Goal: Task Accomplishment & Management: Manage account settings

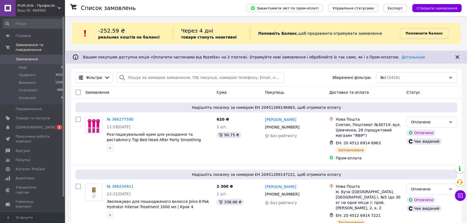
click at [413, 34] on b "Поповнити баланс" at bounding box center [423, 33] width 37 height 4
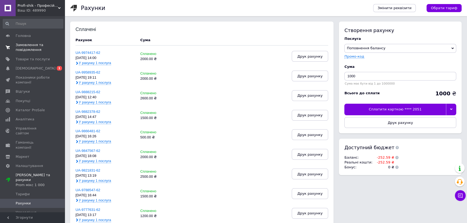
click at [33, 45] on span "Замовлення та повідомлення" at bounding box center [33, 48] width 34 height 10
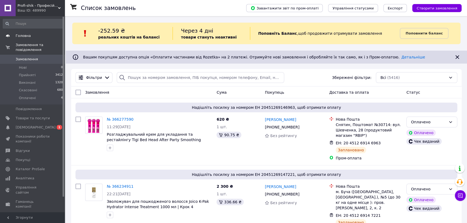
click at [29, 32] on link "Головна" at bounding box center [33, 35] width 66 height 9
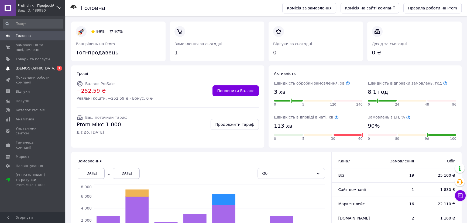
click at [43, 67] on span "[DEMOGRAPHIC_DATA]" at bounding box center [33, 68] width 34 height 5
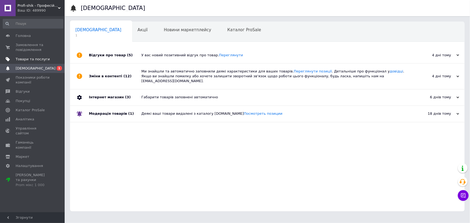
click at [34, 55] on link "Товари та послуги" at bounding box center [33, 59] width 66 height 9
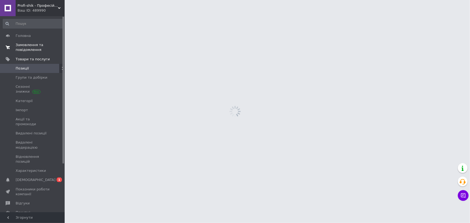
click at [32, 49] on span "Замовлення та повідомлення" at bounding box center [33, 48] width 34 height 10
